Goal: Transaction & Acquisition: Register for event/course

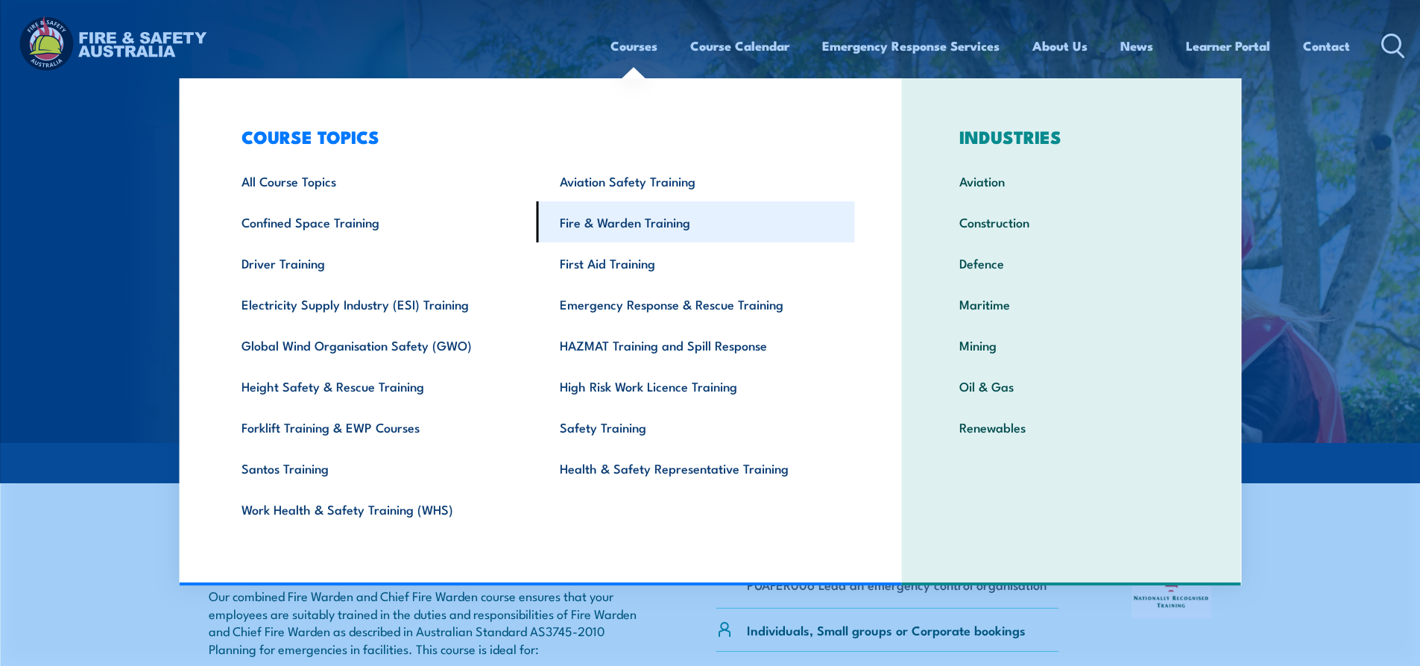
click at [684, 222] on link "Fire & Warden Training" at bounding box center [696, 221] width 318 height 41
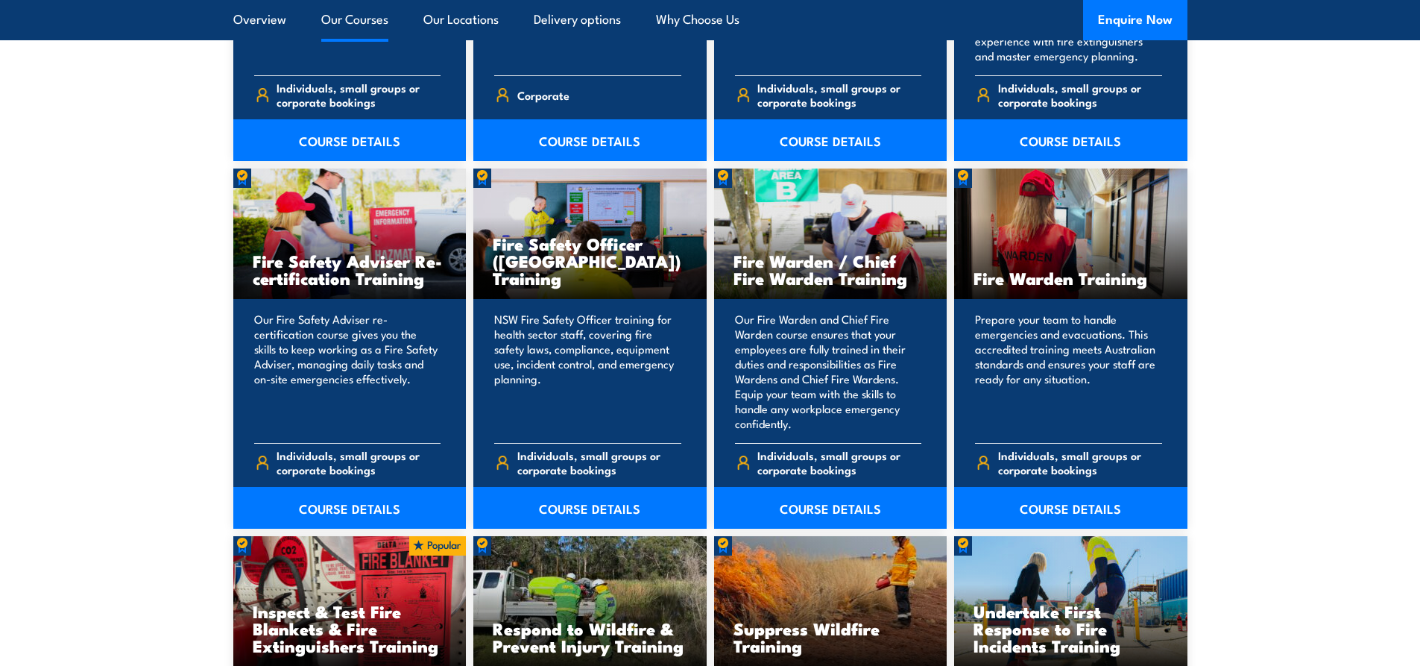
scroll to position [1789, 0]
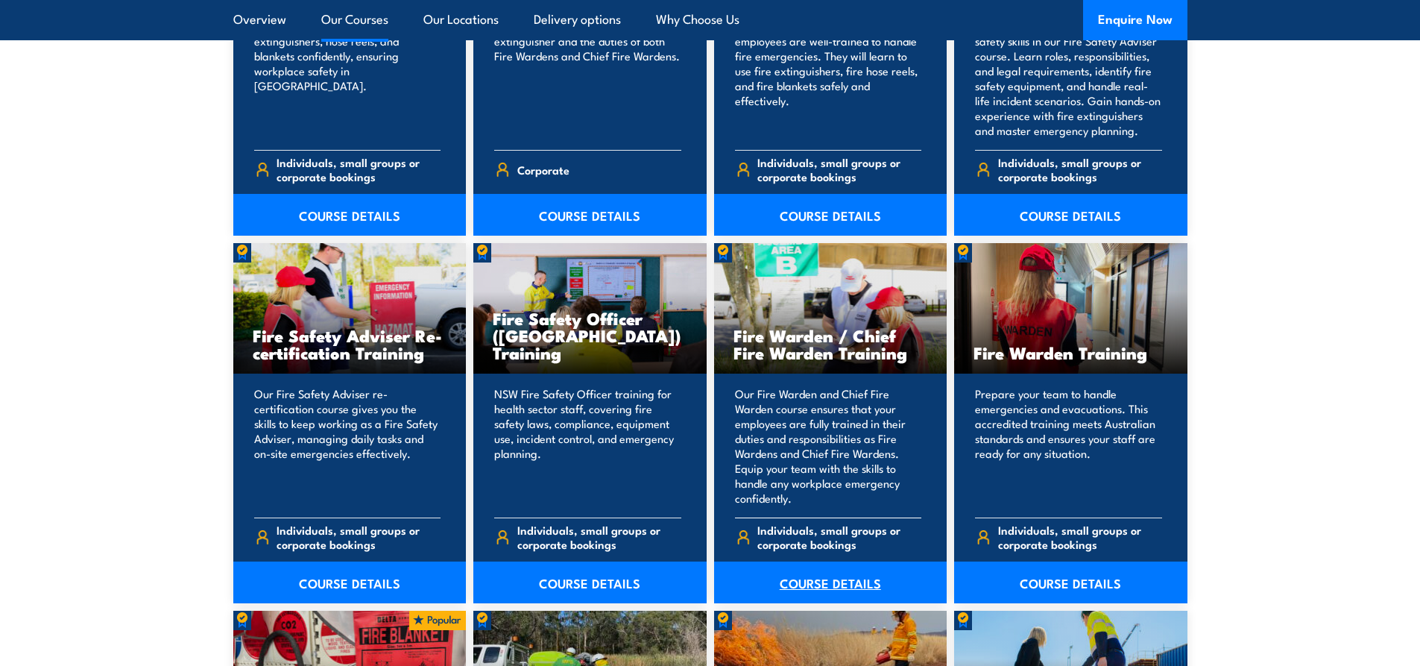
click at [837, 576] on link "COURSE DETAILS" at bounding box center [830, 582] width 233 height 42
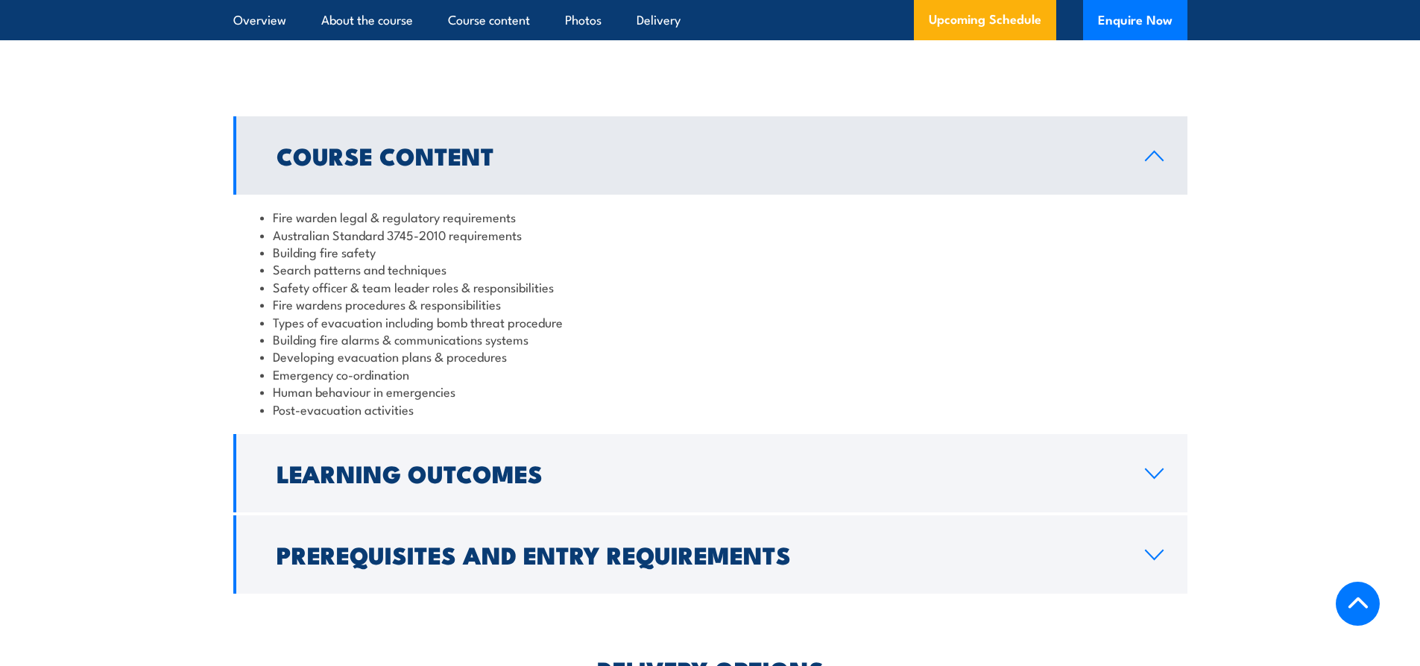
scroll to position [1416, 0]
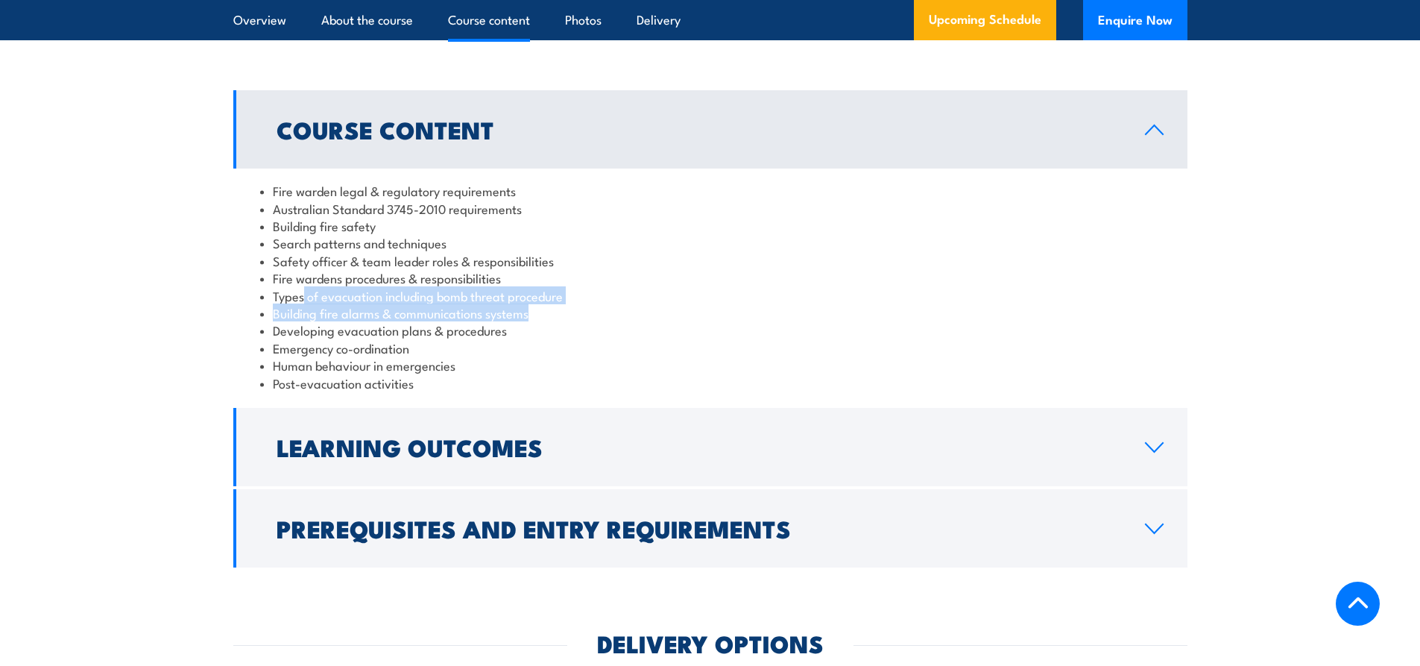
drag, startPoint x: 303, startPoint y: 312, endPoint x: 590, endPoint y: 327, distance: 287.4
click at [590, 327] on ul "Fire warden legal & regulatory requirements Australian Standard 3745-2010 requi…" at bounding box center [710, 286] width 901 height 209
click at [538, 356] on li "Emergency co-ordination" at bounding box center [710, 347] width 901 height 17
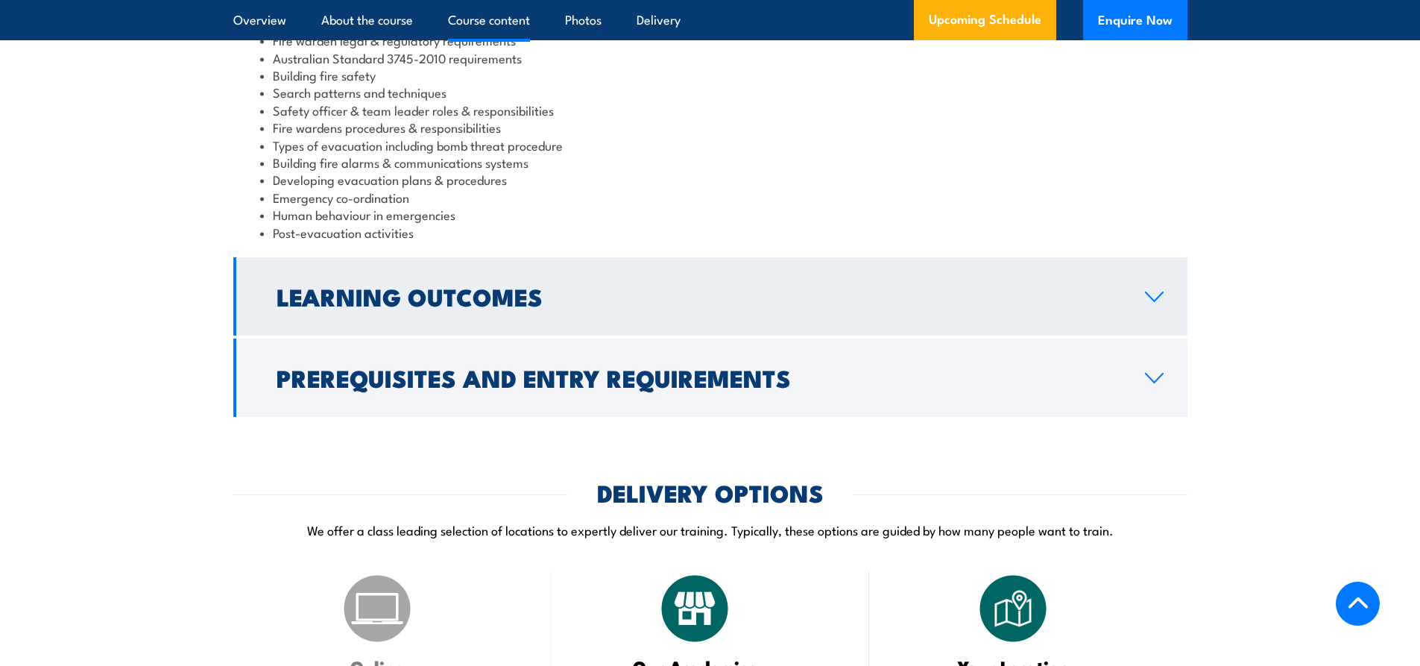
scroll to position [1566, 0]
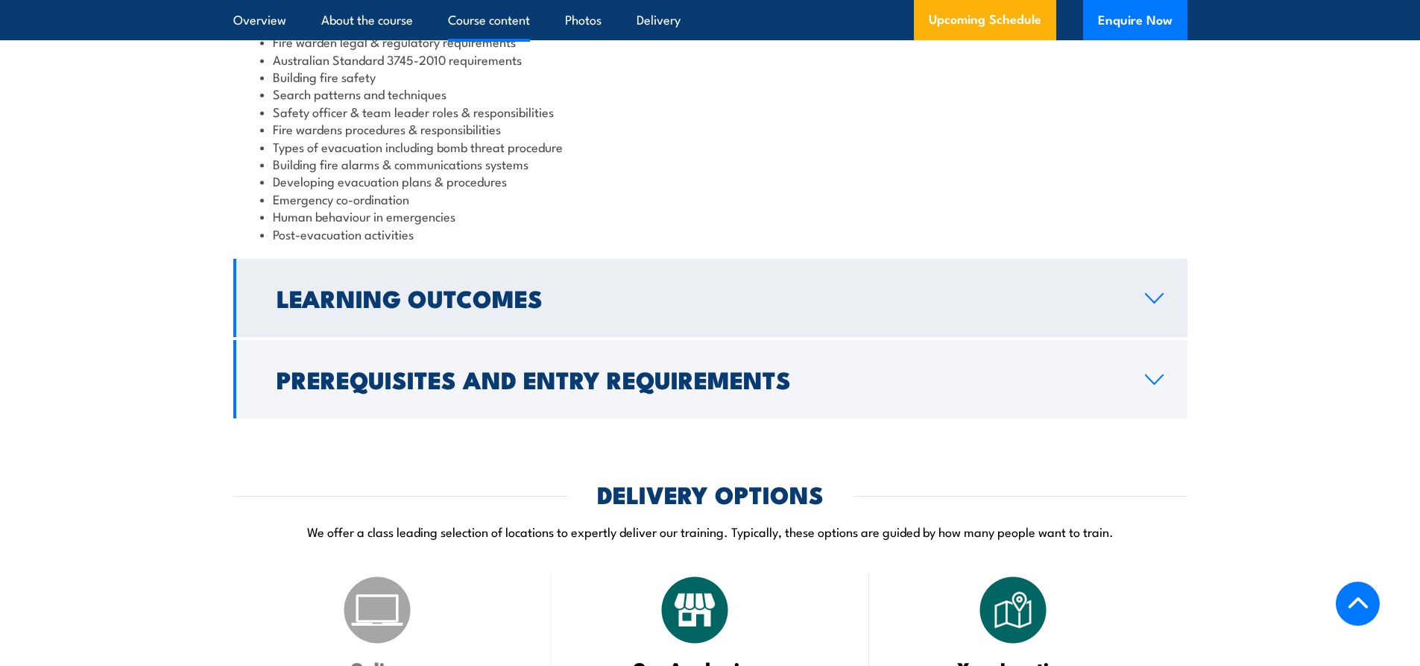
click at [459, 308] on h2 "Learning Outcomes" at bounding box center [699, 297] width 845 height 21
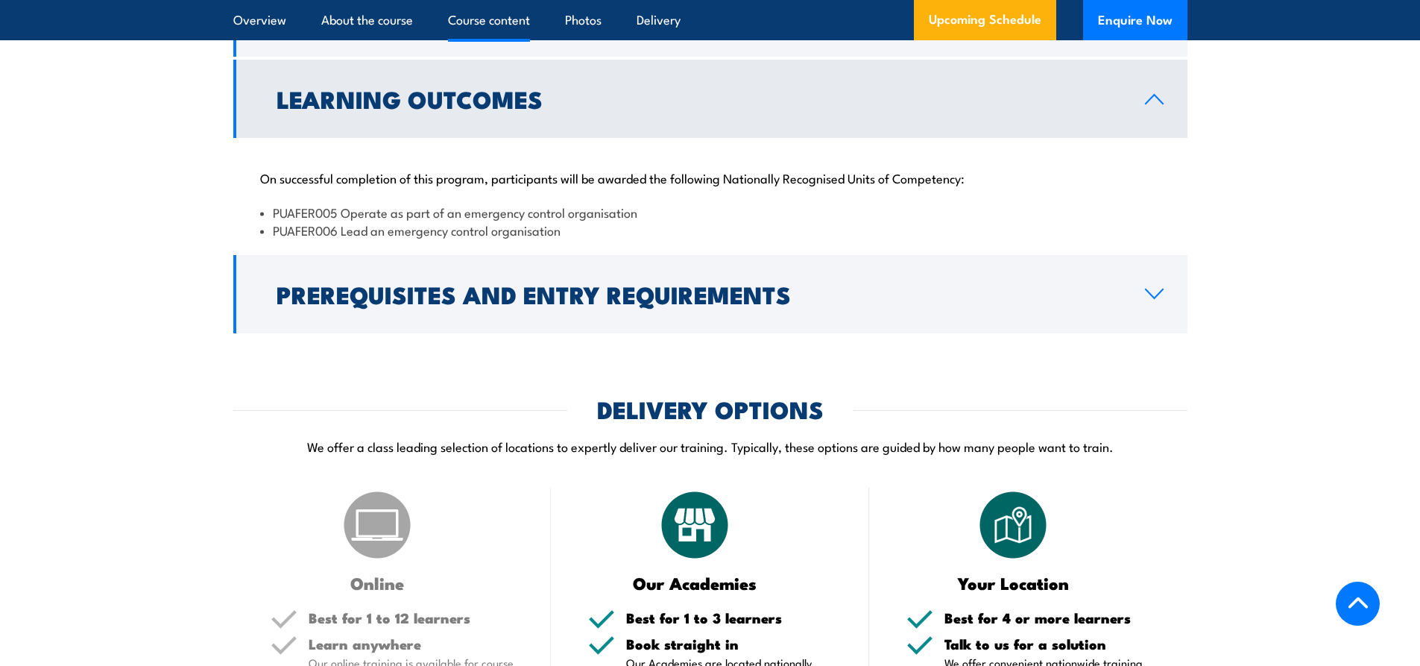
scroll to position [1491, 0]
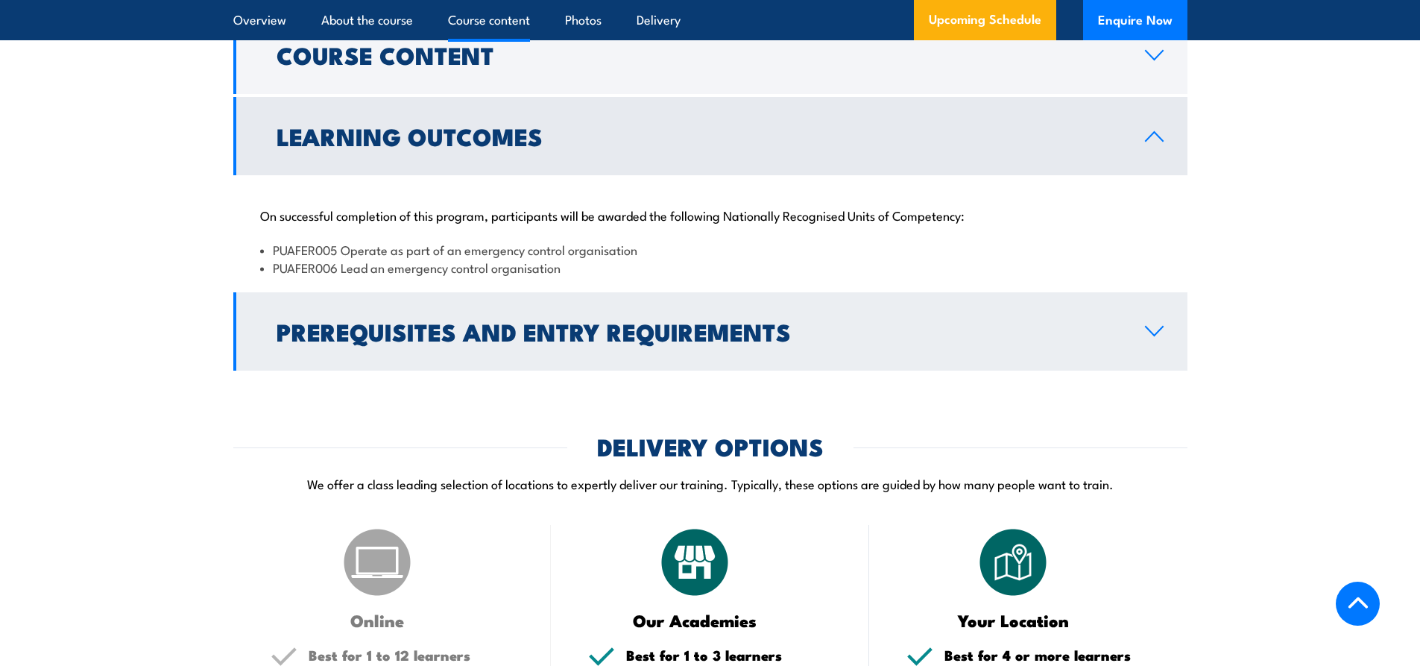
click at [521, 328] on link "Prerequisites and Entry Requirements" at bounding box center [710, 331] width 954 height 78
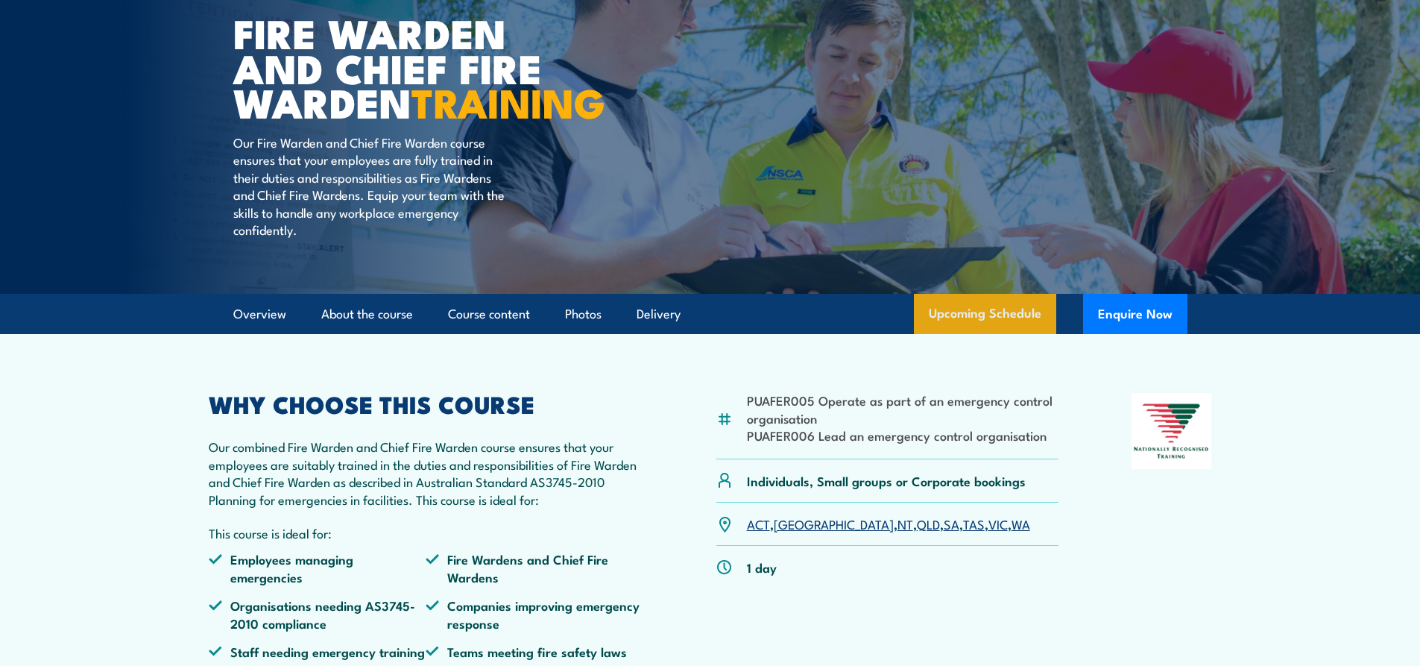
click at [1018, 334] on link "Upcoming Schedule" at bounding box center [985, 314] width 142 height 40
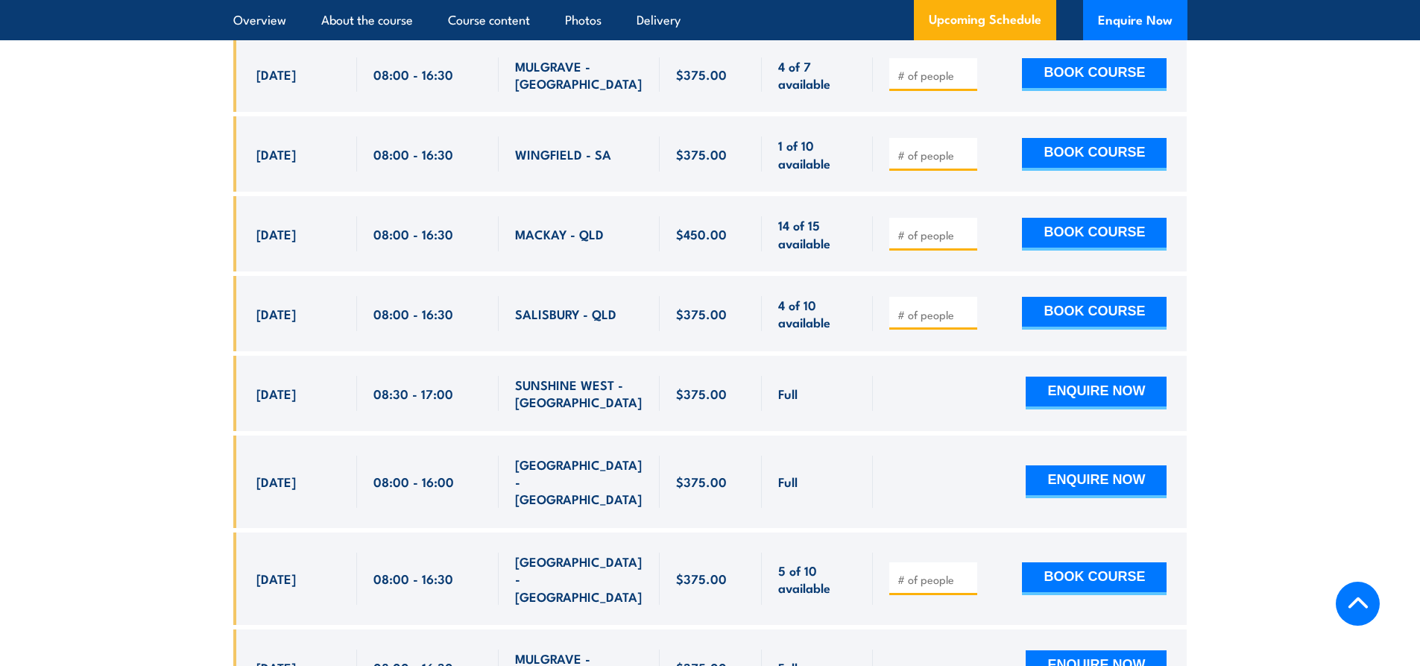
scroll to position [2886, 0]
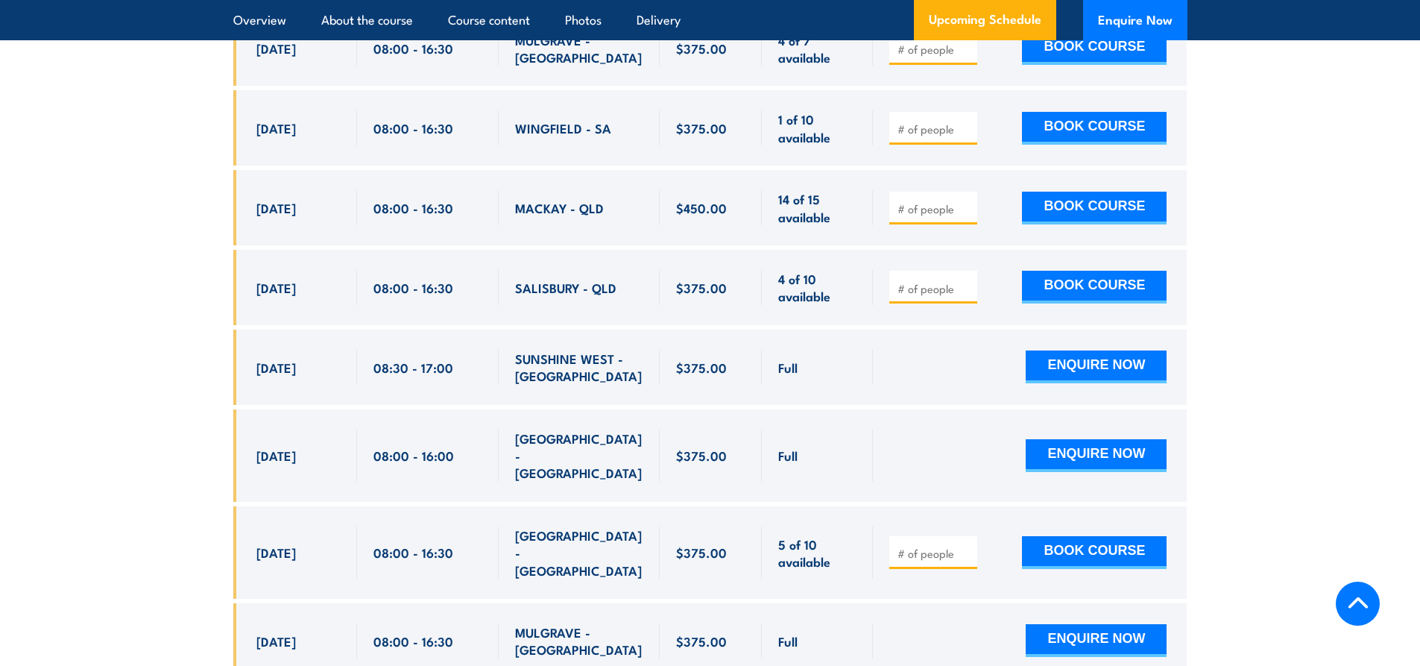
click at [571, 289] on span "SALISBURY - QLD" at bounding box center [565, 287] width 101 height 17
click at [1065, 274] on button "BOOK COURSE" at bounding box center [1094, 287] width 145 height 33
type input "1"
click at [962, 283] on input "1" at bounding box center [935, 288] width 75 height 15
click at [1057, 286] on button "BOOK COURSE" at bounding box center [1094, 287] width 145 height 33
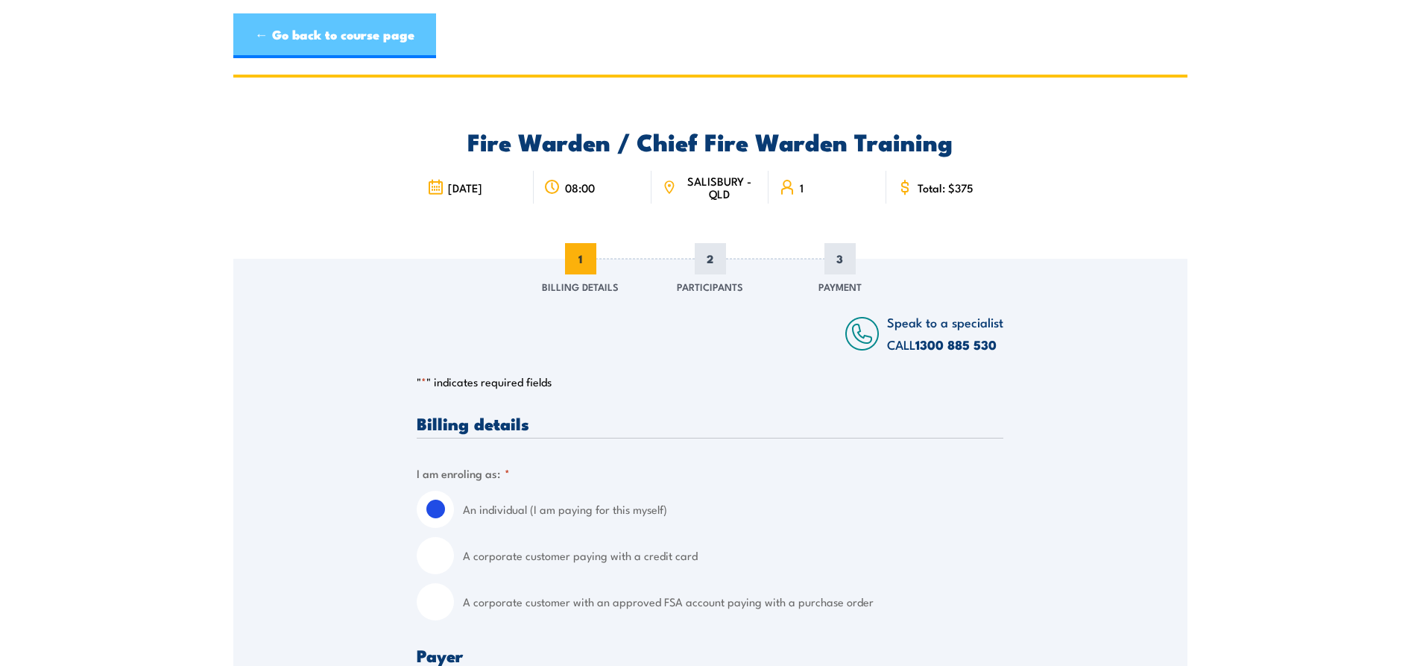
click at [321, 34] on link "← Go back to course page" at bounding box center [334, 35] width 203 height 45
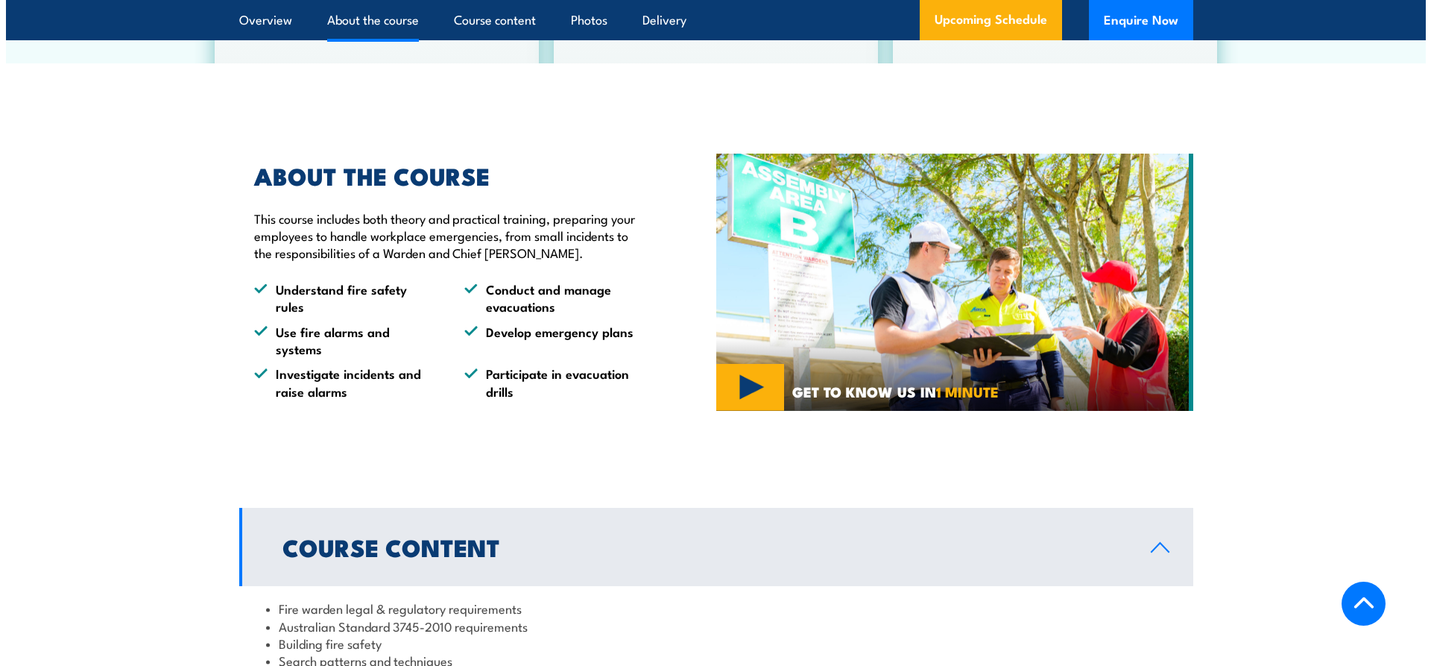
scroll to position [1000, 0]
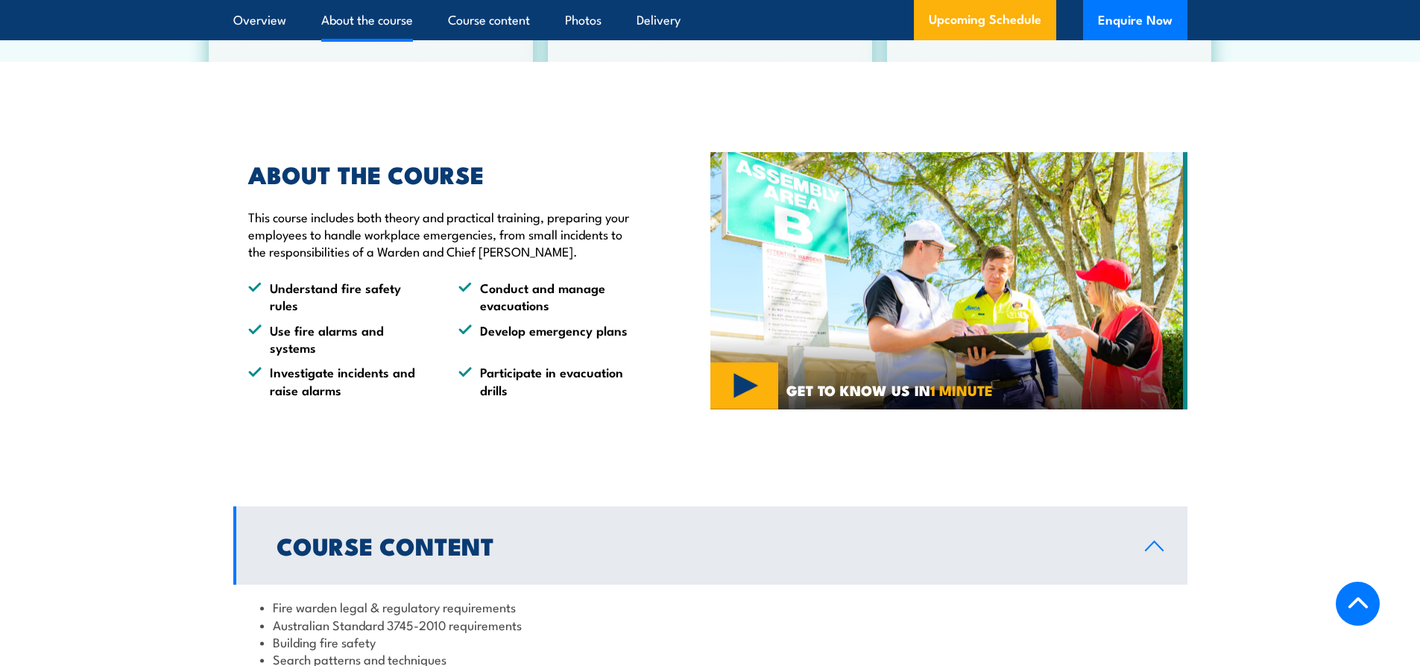
click at [735, 409] on img at bounding box center [948, 281] width 477 height 258
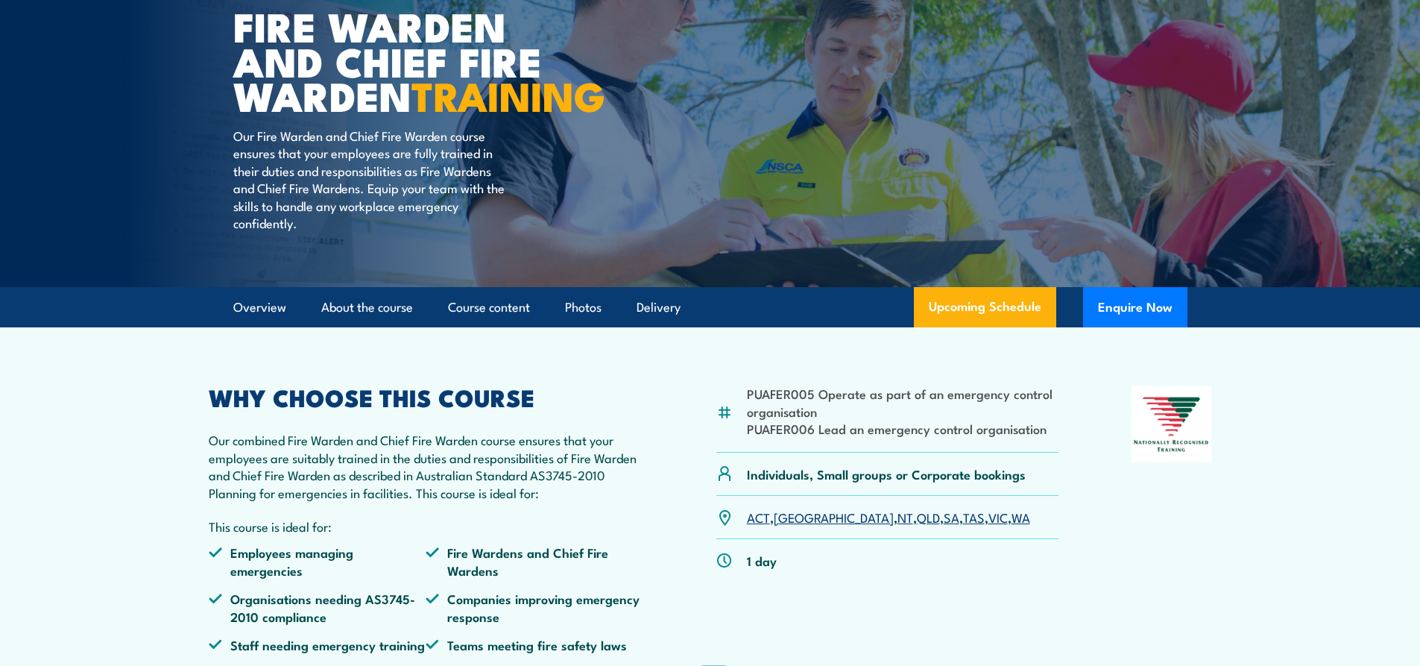
scroll to position [149, 0]
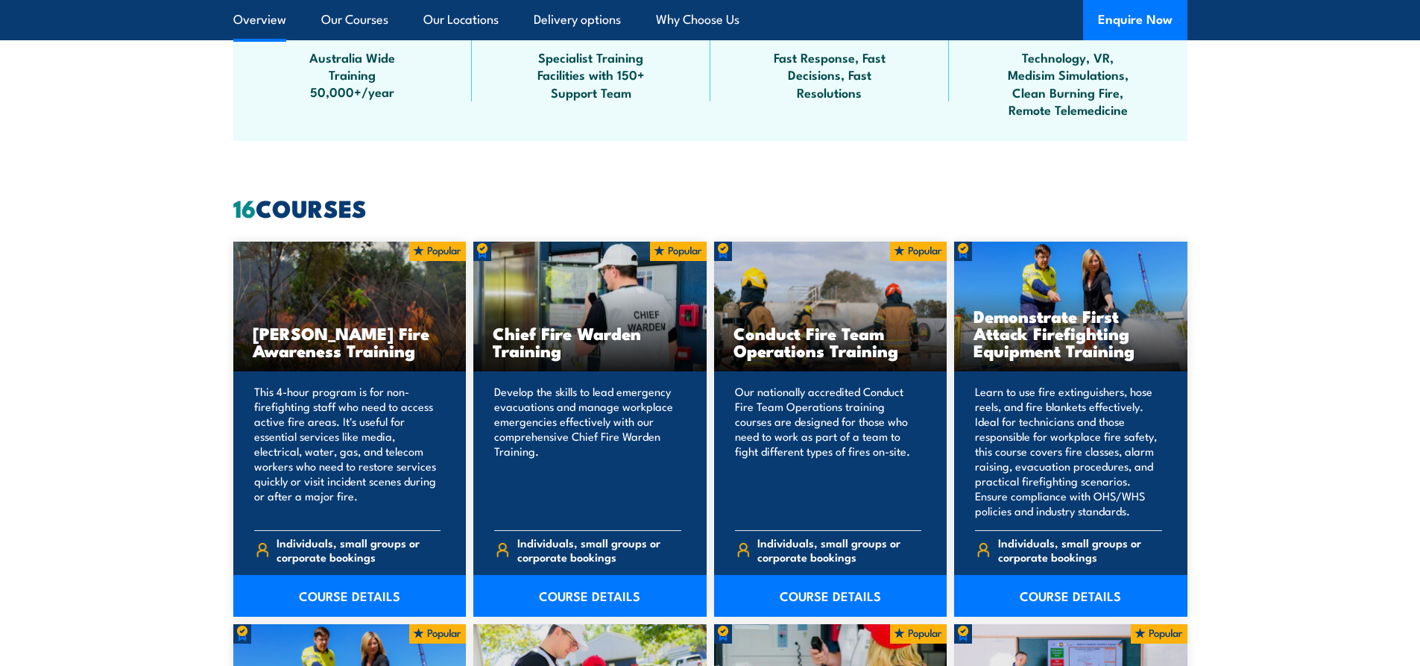
scroll to position [1044, 0]
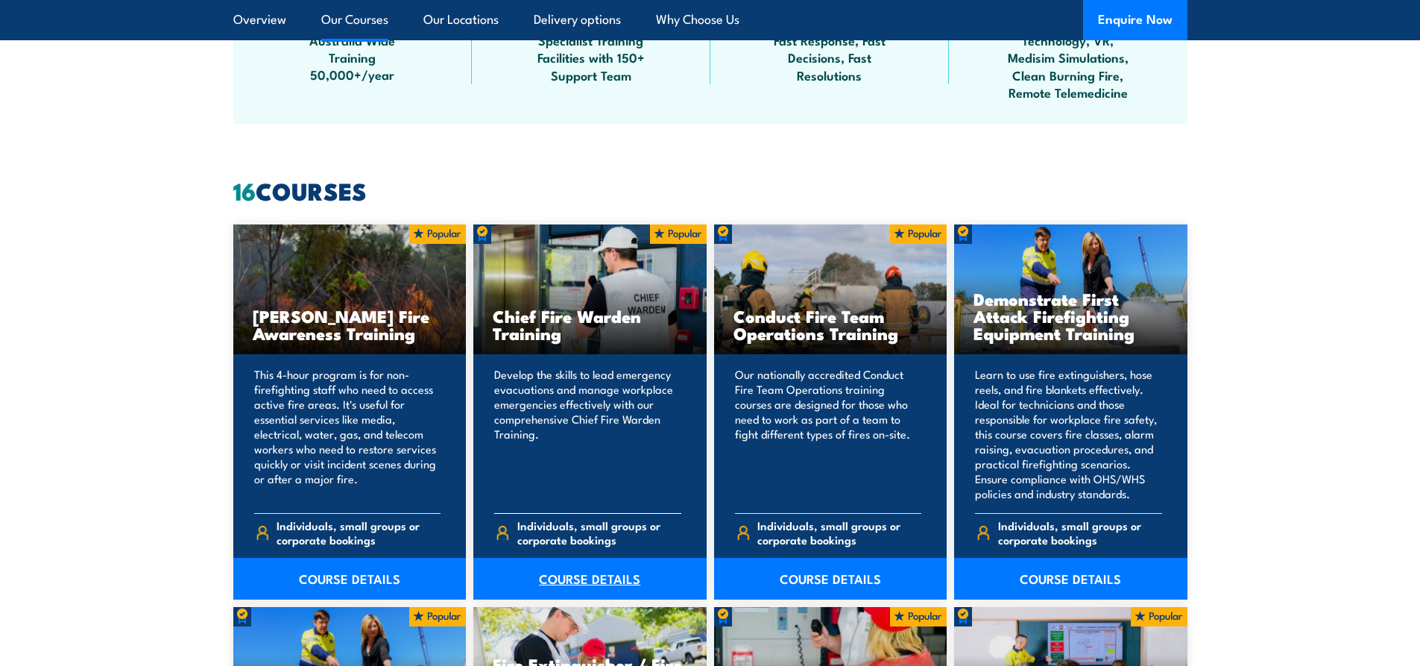
click at [605, 577] on link "COURSE DETAILS" at bounding box center [589, 579] width 233 height 42
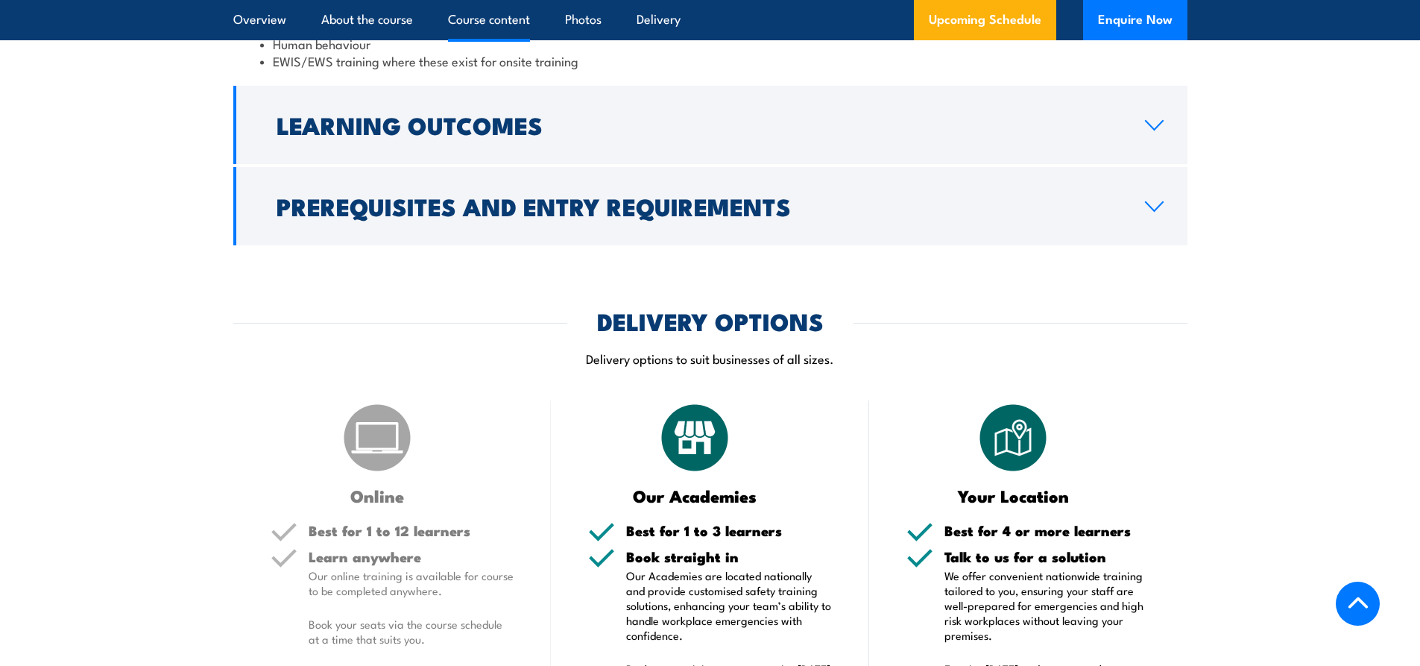
scroll to position [1789, 0]
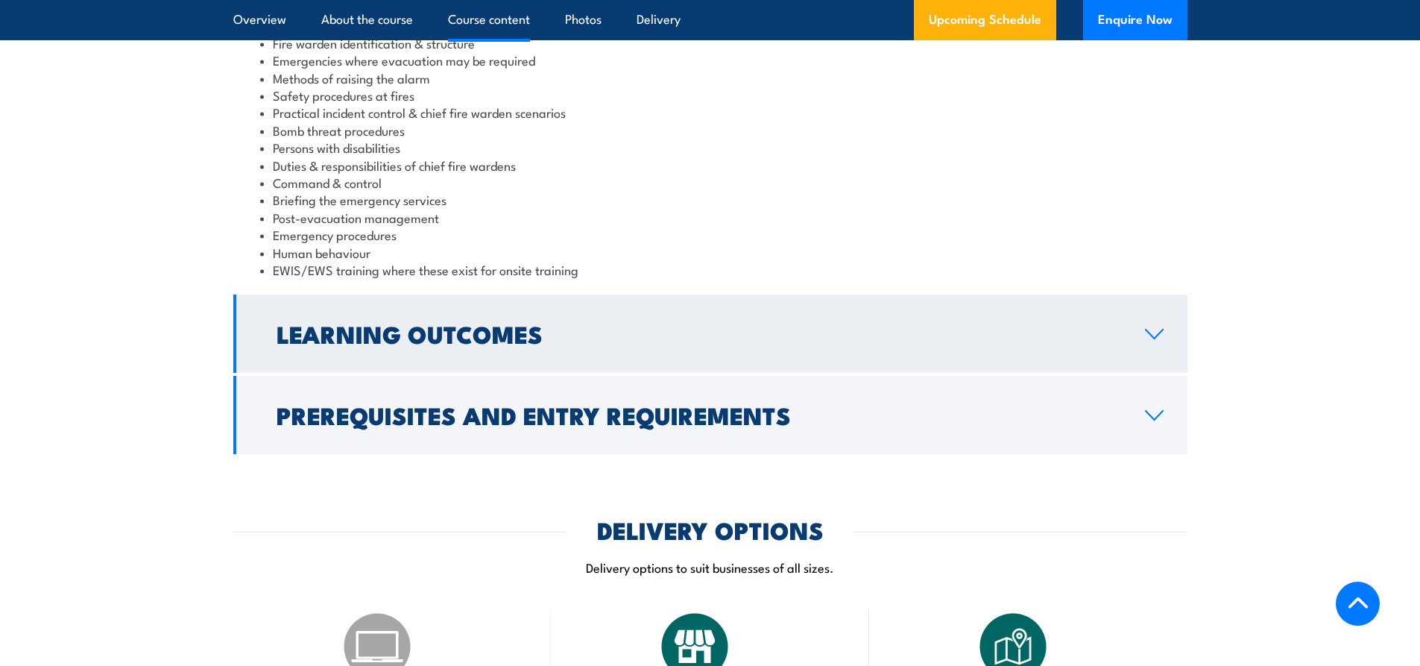
click at [791, 322] on link "Learning Outcomes" at bounding box center [710, 333] width 954 height 78
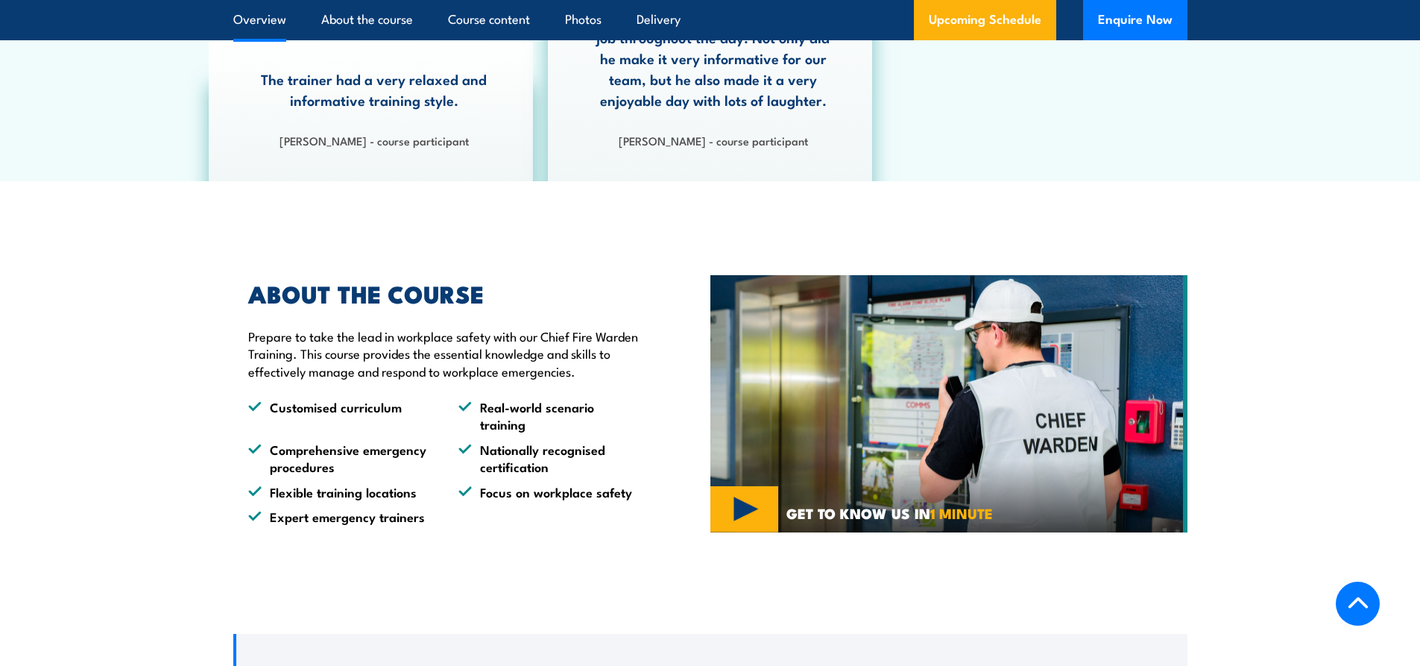
scroll to position [878, 0]
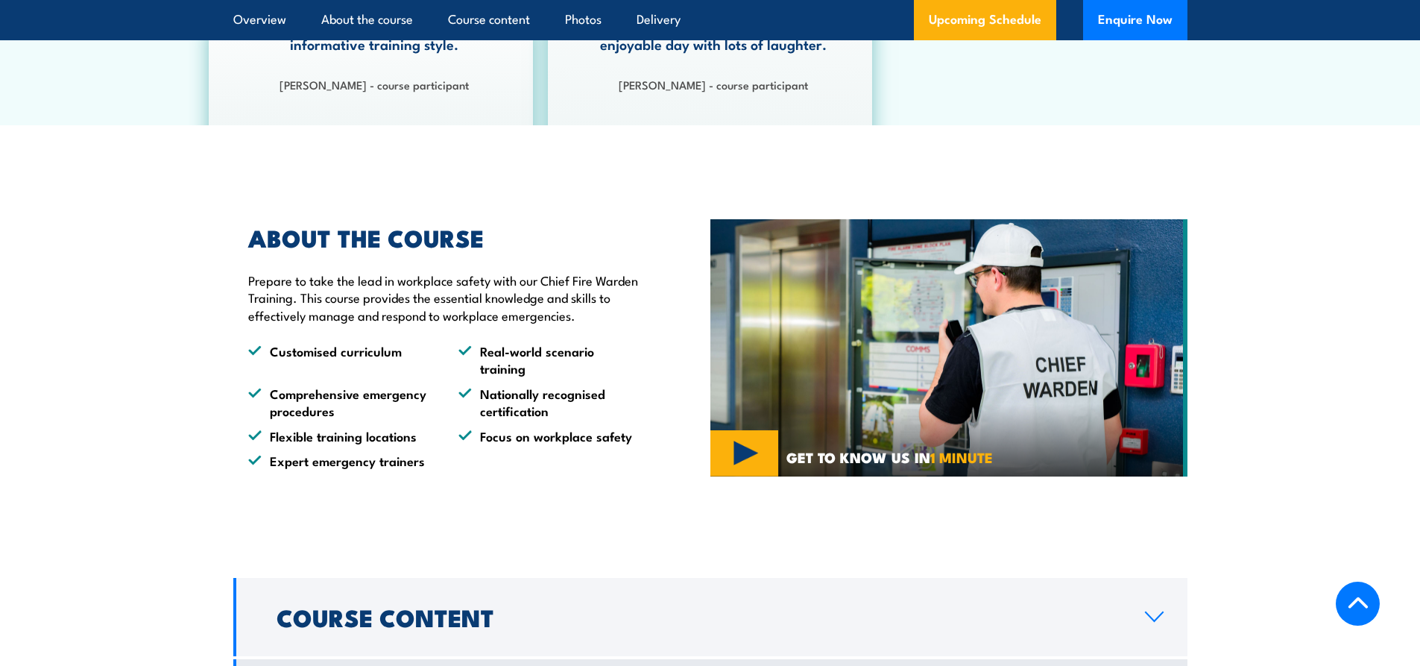
click at [743, 432] on img at bounding box center [948, 348] width 477 height 258
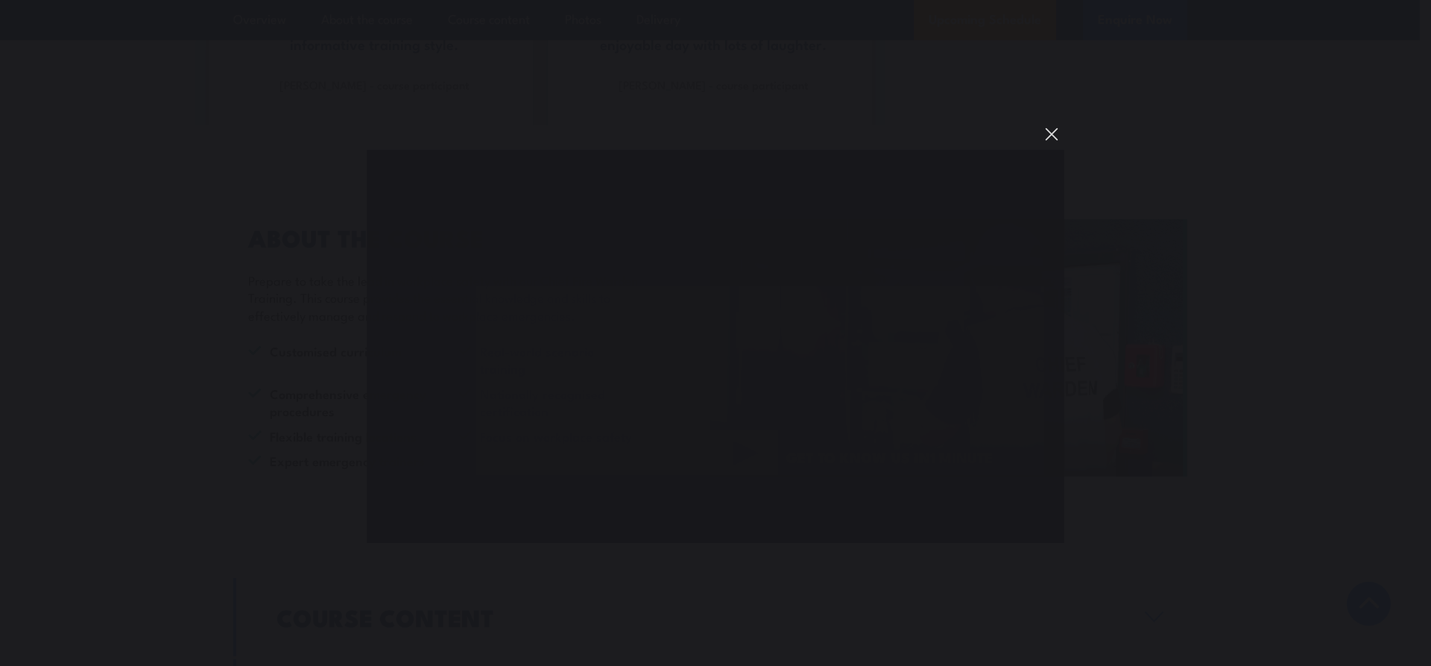
click at [1048, 133] on button "You can close this modal content with the ESC key" at bounding box center [1051, 134] width 25 height 25
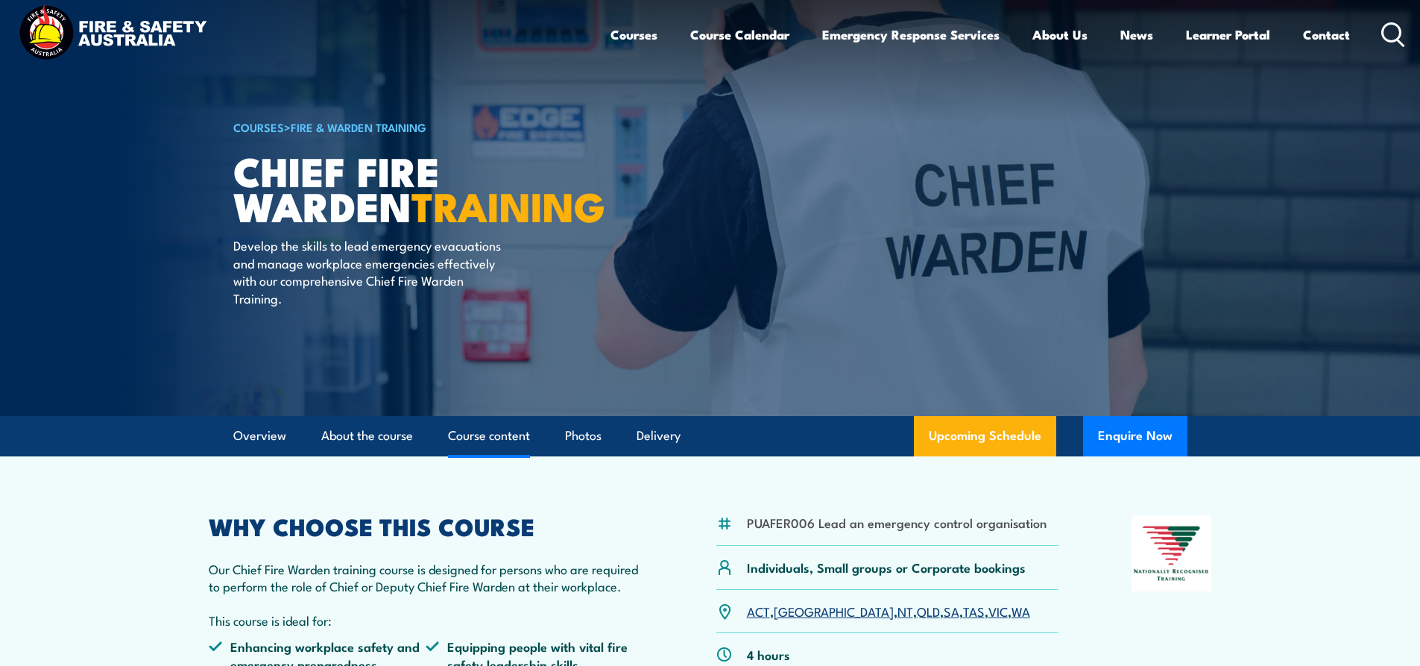
scroll to position [0, 0]
